Goal: Information Seeking & Learning: Learn about a topic

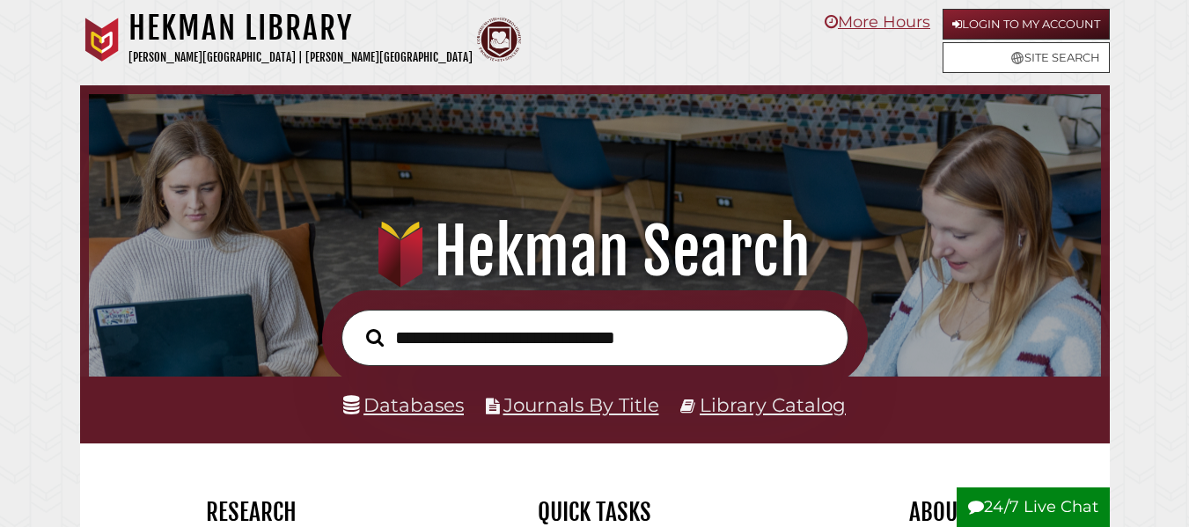
scroll to position [334, 1003]
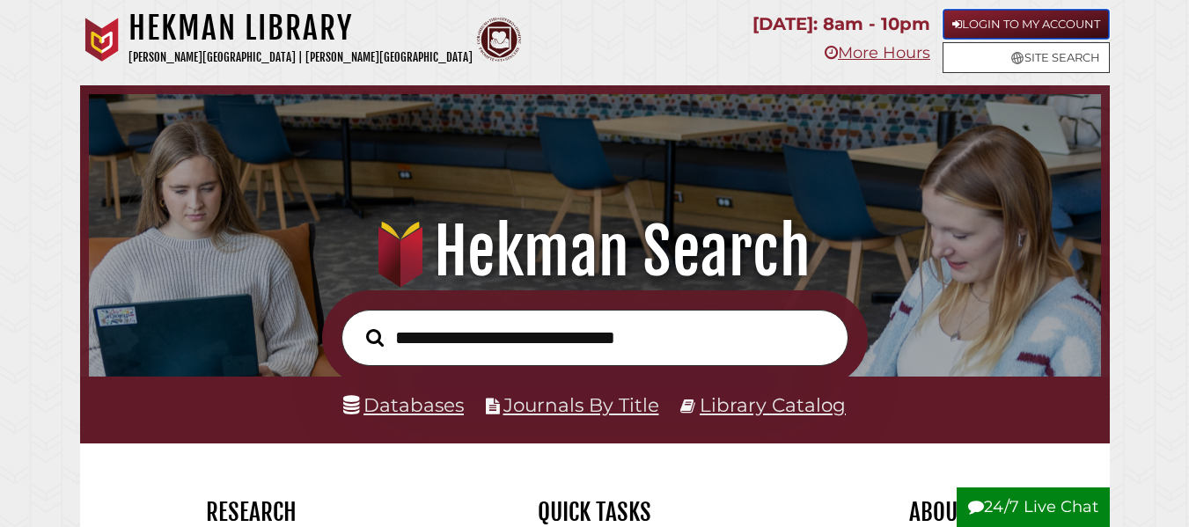
click at [1017, 27] on link "Login to My Account" at bounding box center [1026, 24] width 167 height 31
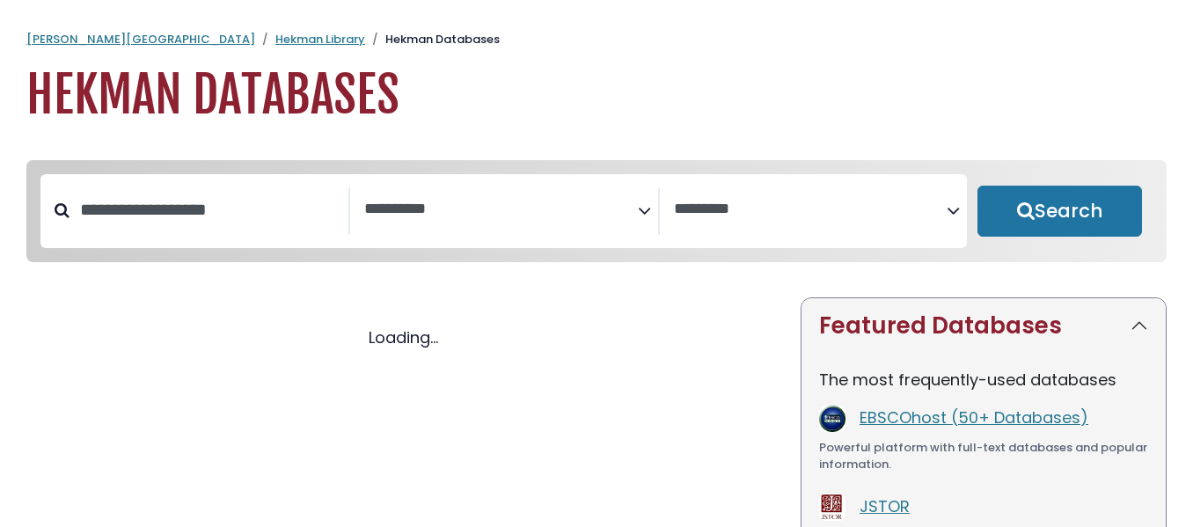
select select "Database Subject Filter"
select select "Database Vendors Filter"
select select "Database Subject Filter"
select select "Database Vendors Filter"
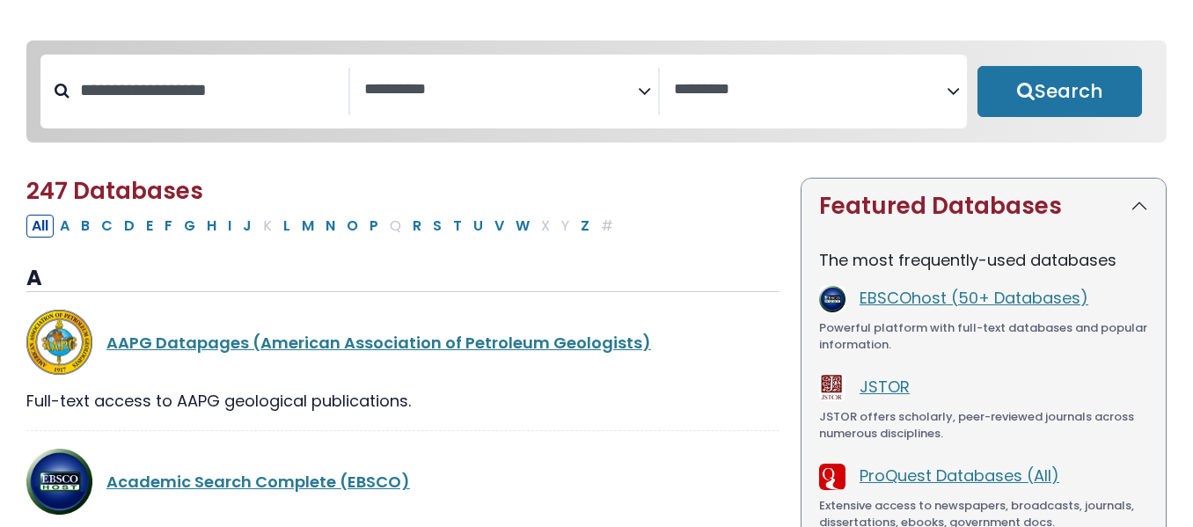
scroll to position [121, 0]
click at [958, 294] on link "EBSCOhost (50+ Databases)" at bounding box center [974, 297] width 229 height 22
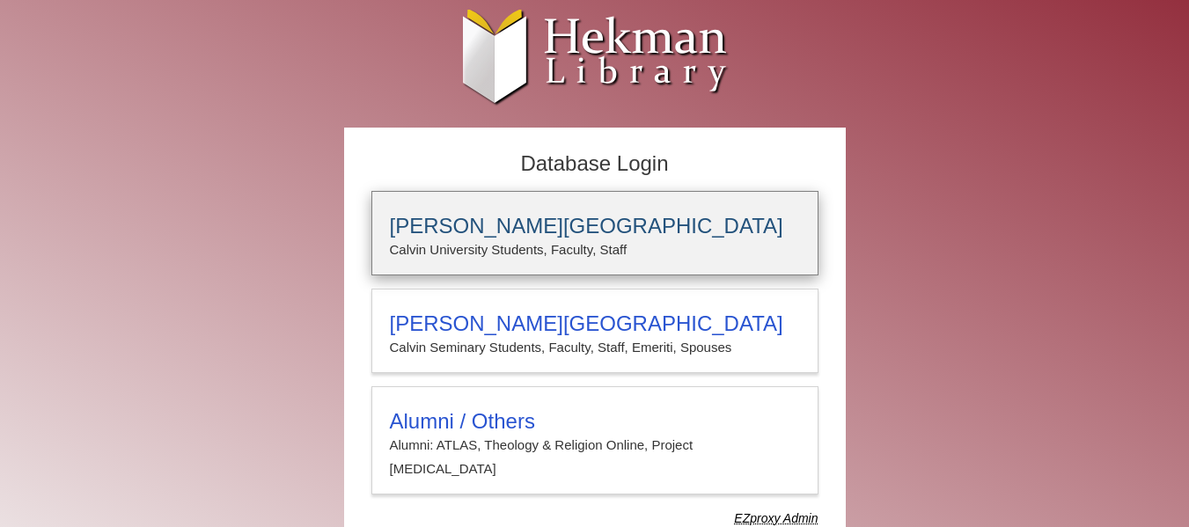
type input "**********"
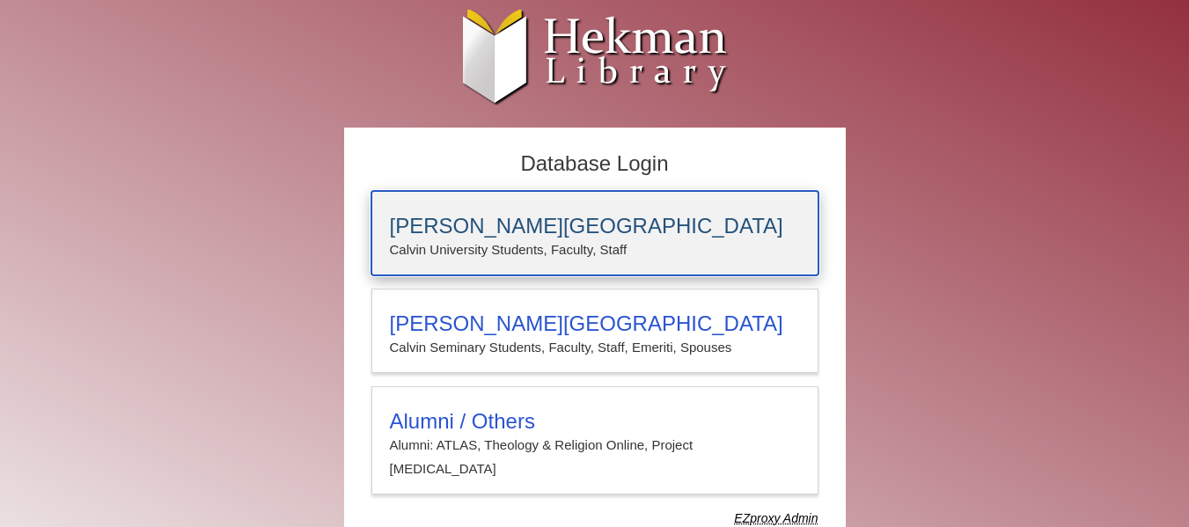
click at [665, 234] on h3 "[PERSON_NAME][GEOGRAPHIC_DATA]" at bounding box center [595, 226] width 410 height 25
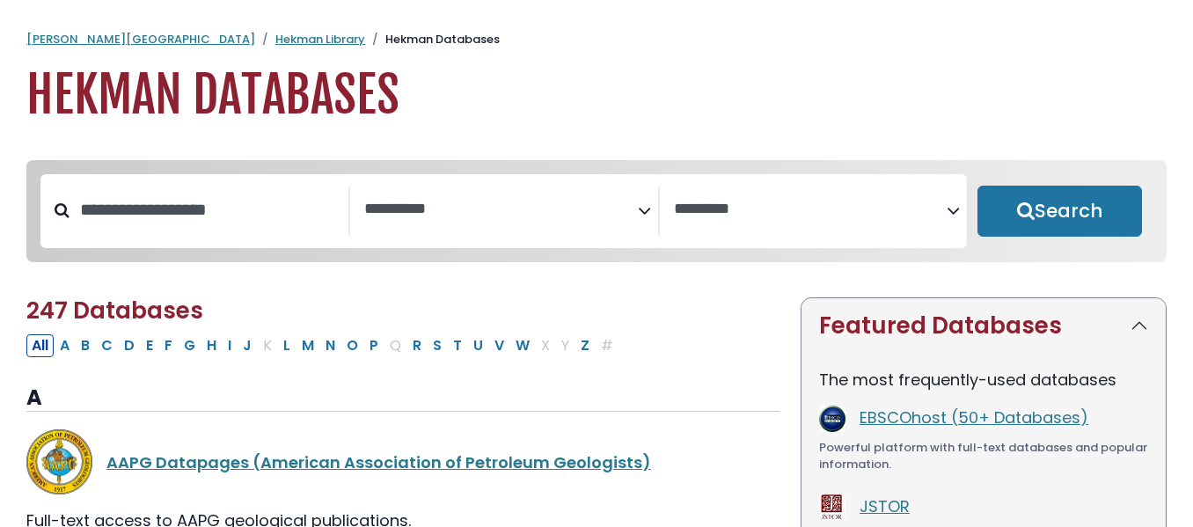
select select "Database Subject Filter"
select select "Database Vendors Filter"
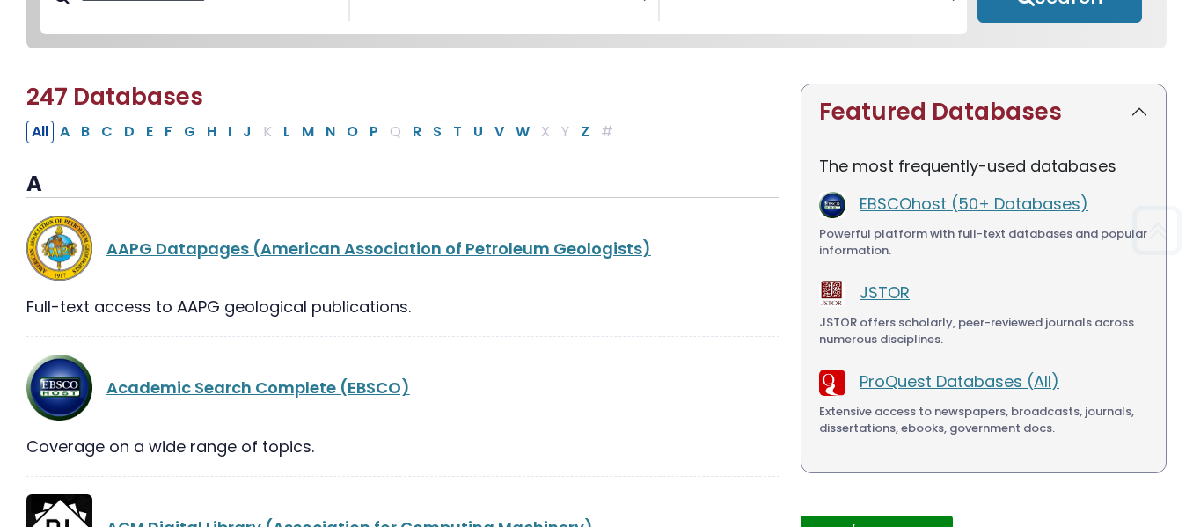
scroll to position [281, 0]
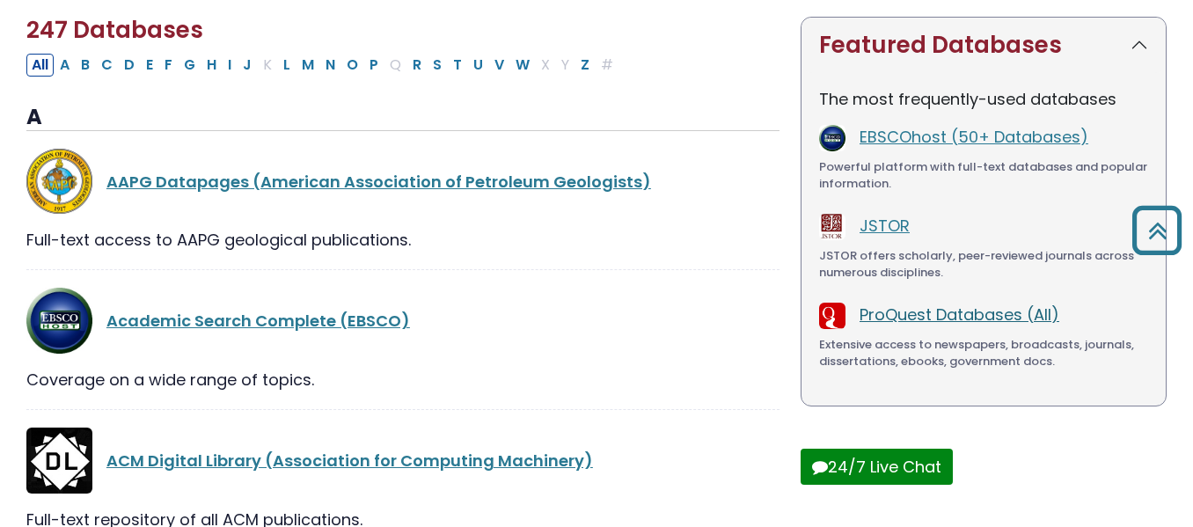
click at [948, 317] on link "ProQuest Databases (All)" at bounding box center [960, 315] width 200 height 22
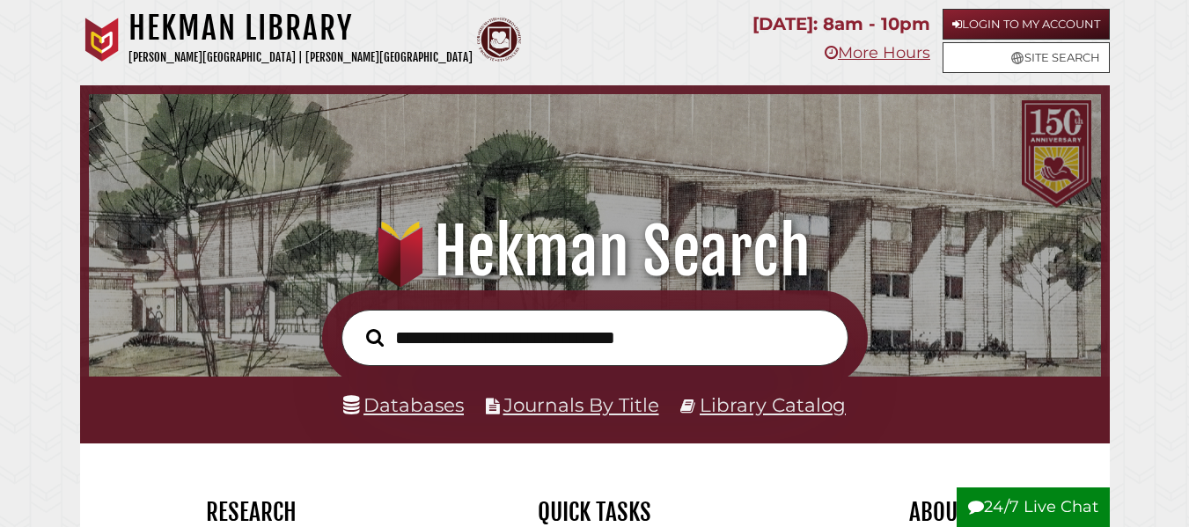
scroll to position [334, 1003]
click at [995, 20] on link "Login to My Account" at bounding box center [1026, 24] width 167 height 31
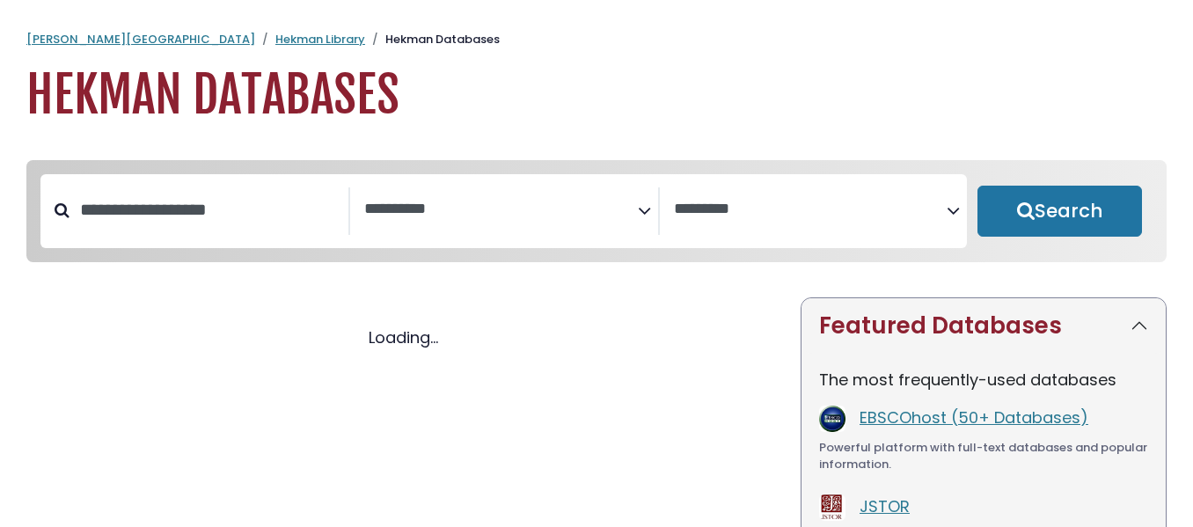
select select "Database Subject Filter"
select select "Database Vendors Filter"
select select "Database Subject Filter"
select select "Database Vendors Filter"
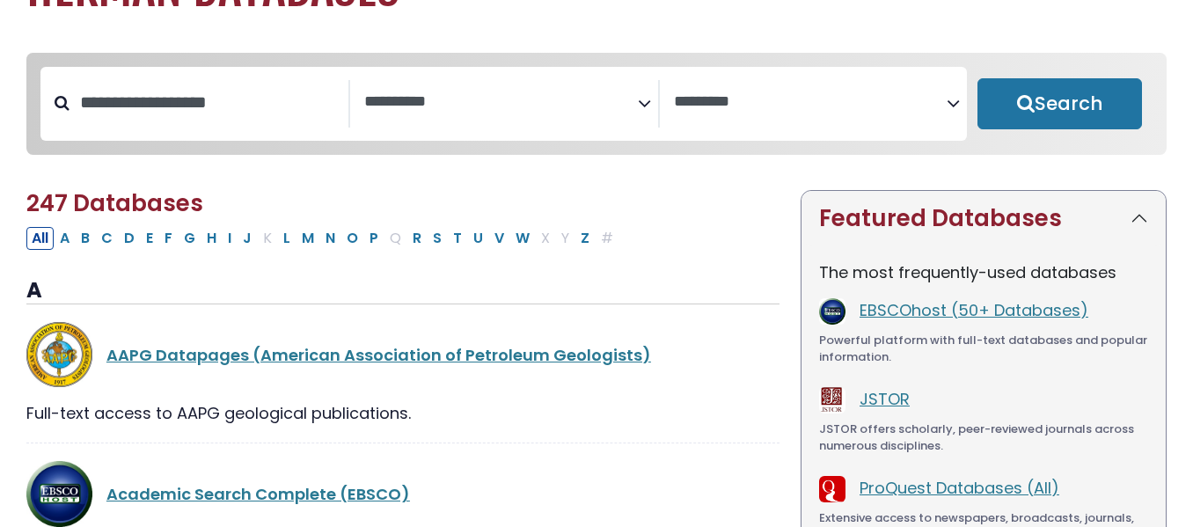
scroll to position [181, 0]
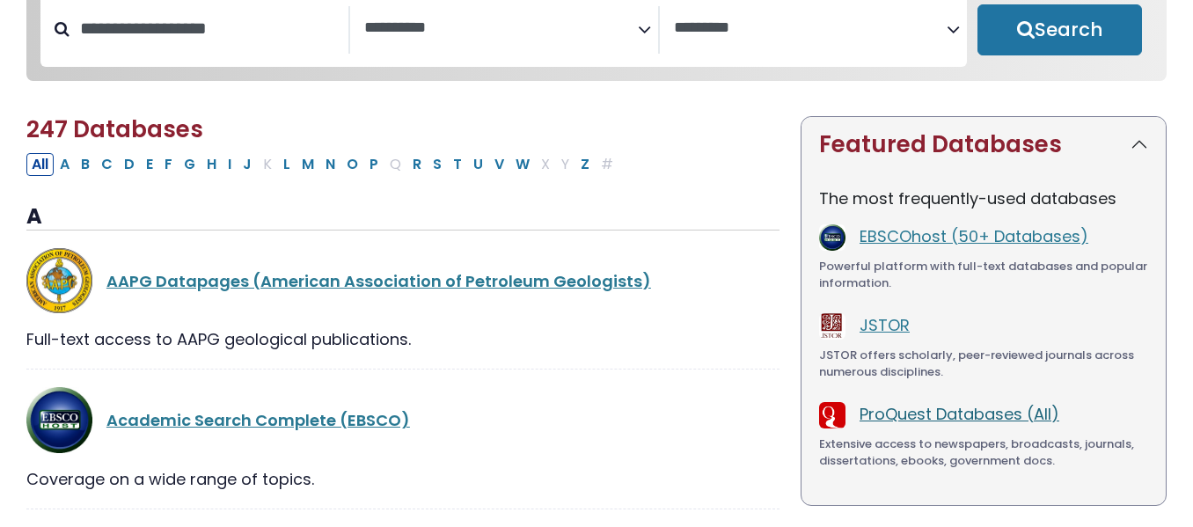
click at [918, 425] on link "ProQuest Databases (All)" at bounding box center [960, 414] width 200 height 22
click at [936, 422] on link "ProQuest Databases (All)" at bounding box center [960, 414] width 200 height 22
